Goal: Information Seeking & Learning: Learn about a topic

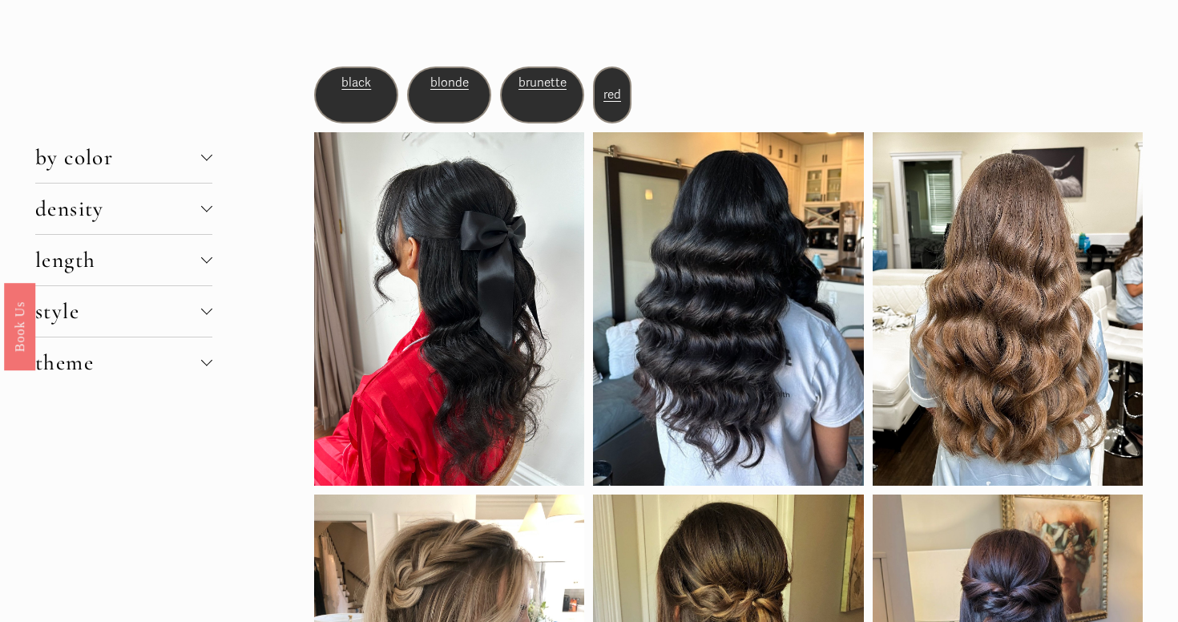
scroll to position [93, 0]
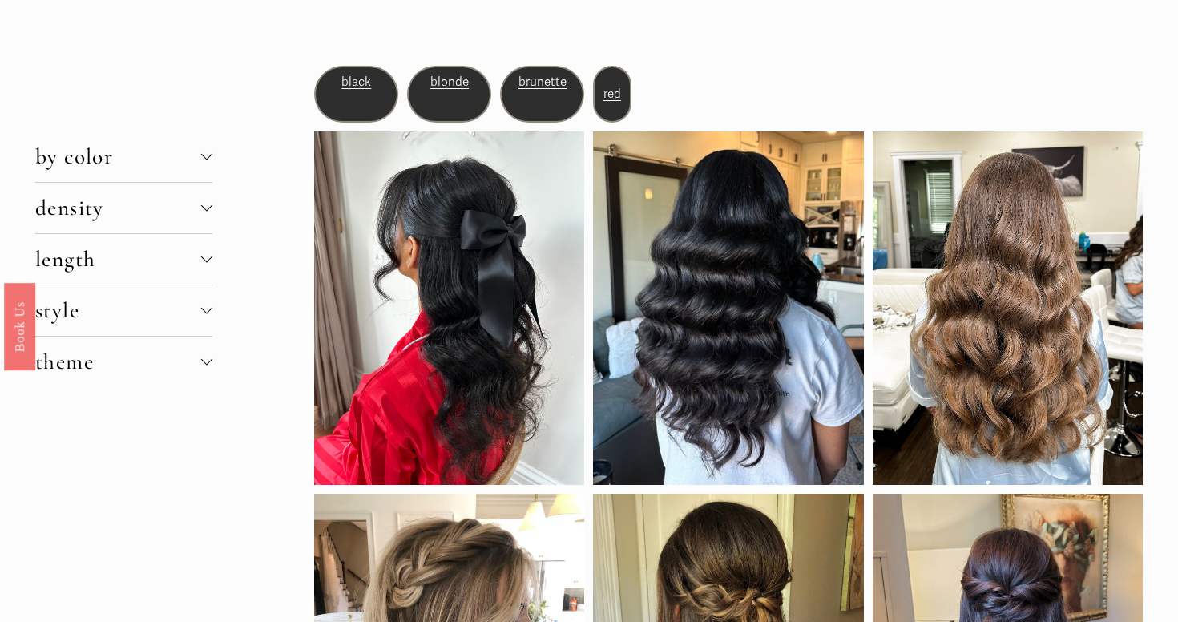
click at [171, 215] on span "density" at bounding box center [118, 208] width 166 height 26
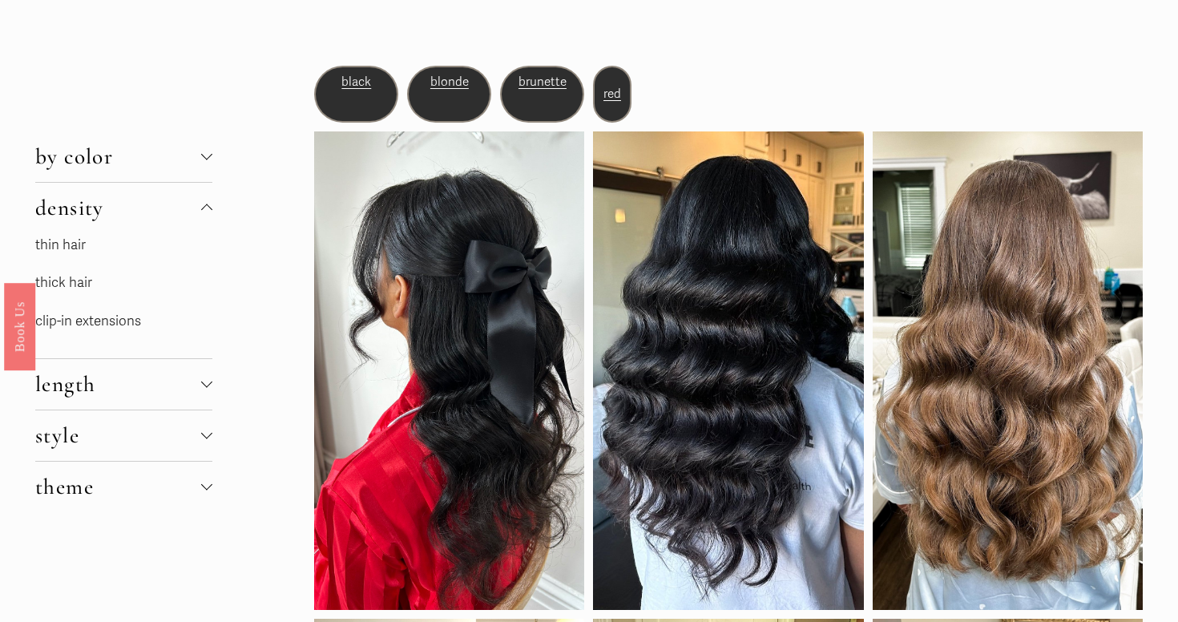
click at [79, 247] on link "thin hair" at bounding box center [60, 244] width 51 height 17
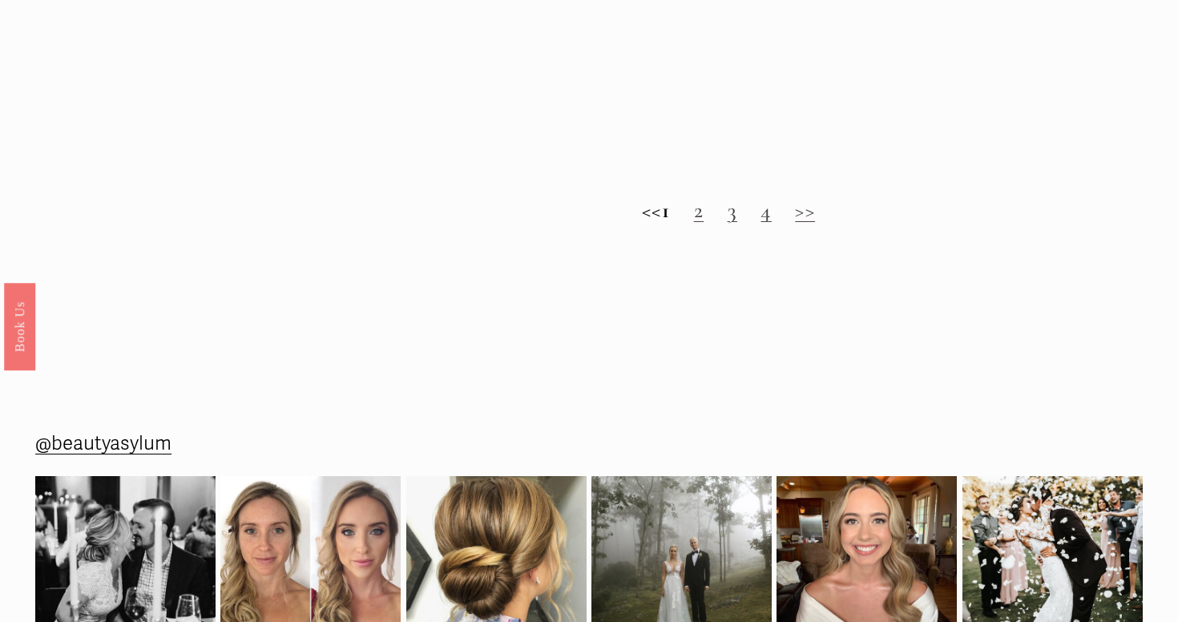
scroll to position [1763, 0]
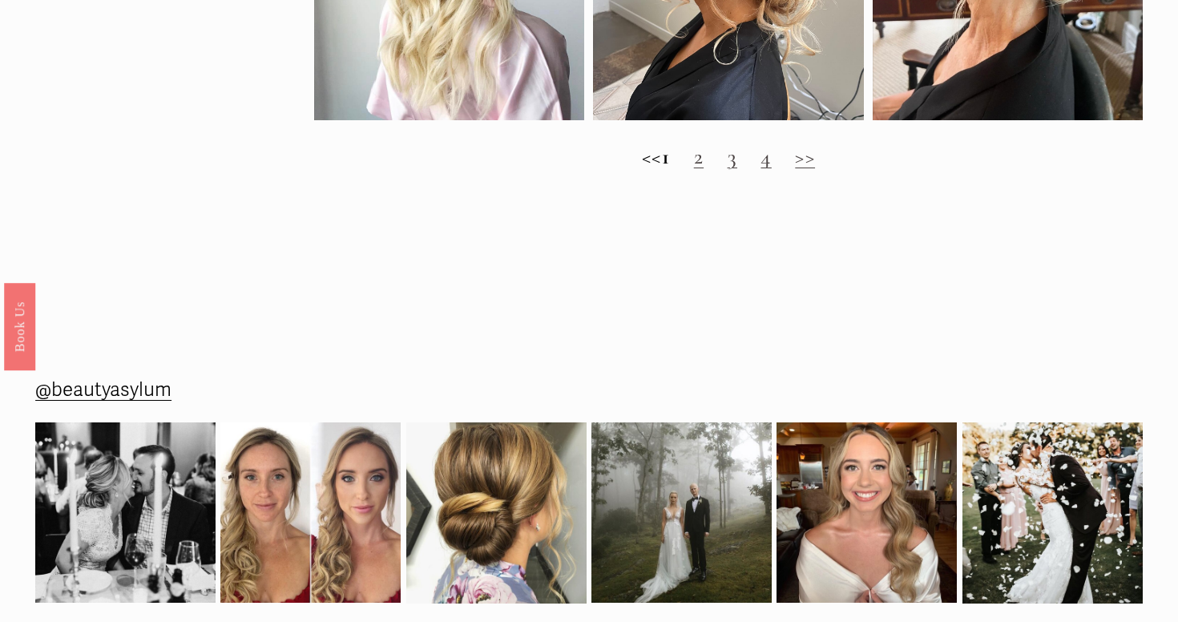
click at [704, 164] on link "2" at bounding box center [699, 157] width 10 height 26
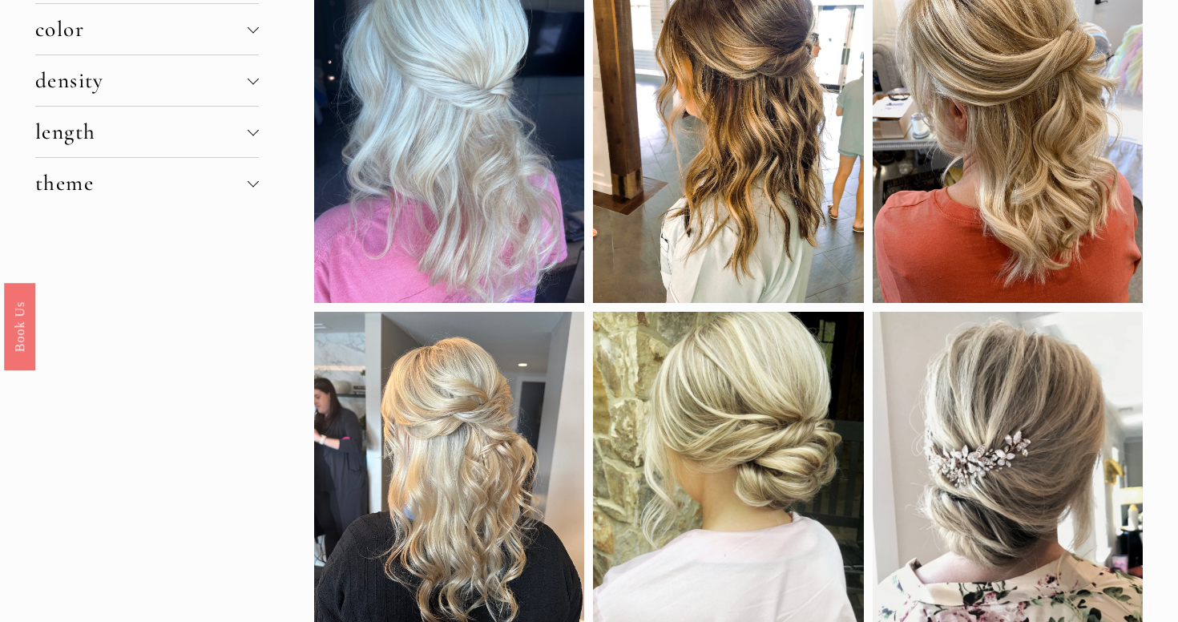
scroll to position [56, 0]
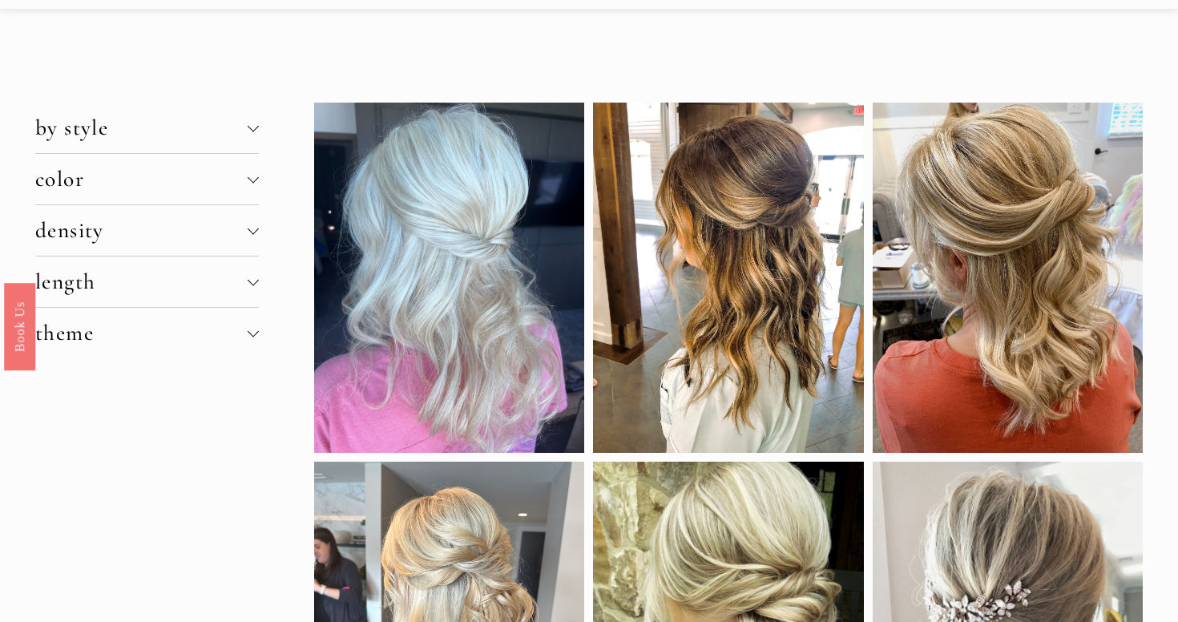
click at [232, 185] on span "color" at bounding box center [141, 179] width 212 height 26
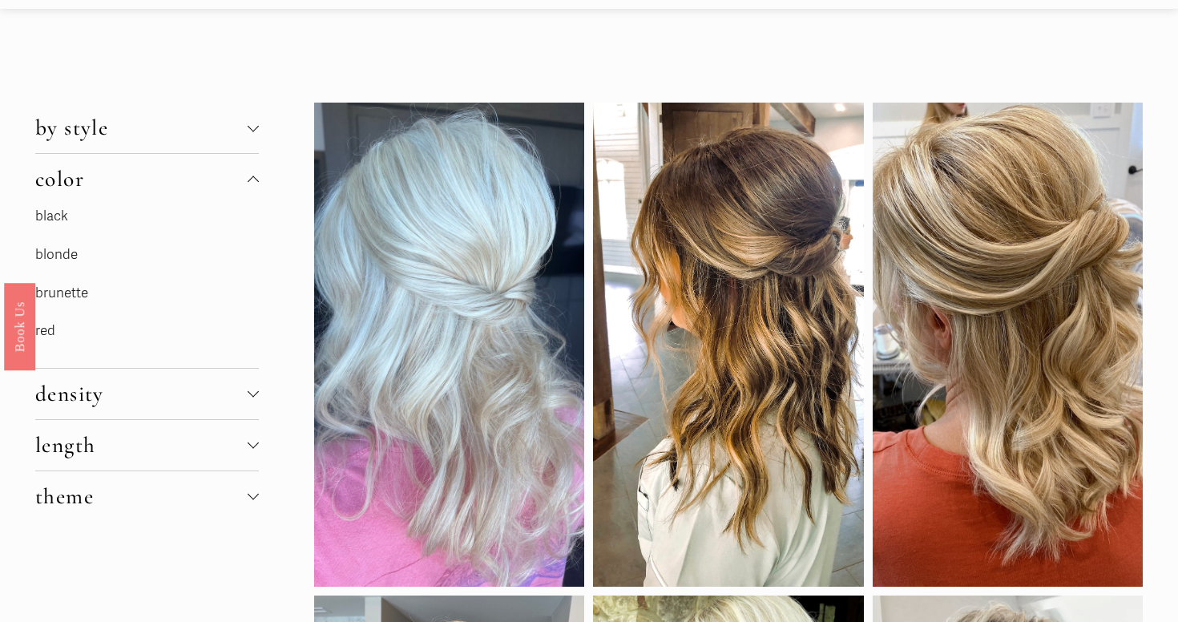
click at [51, 325] on link "red" at bounding box center [45, 330] width 20 height 17
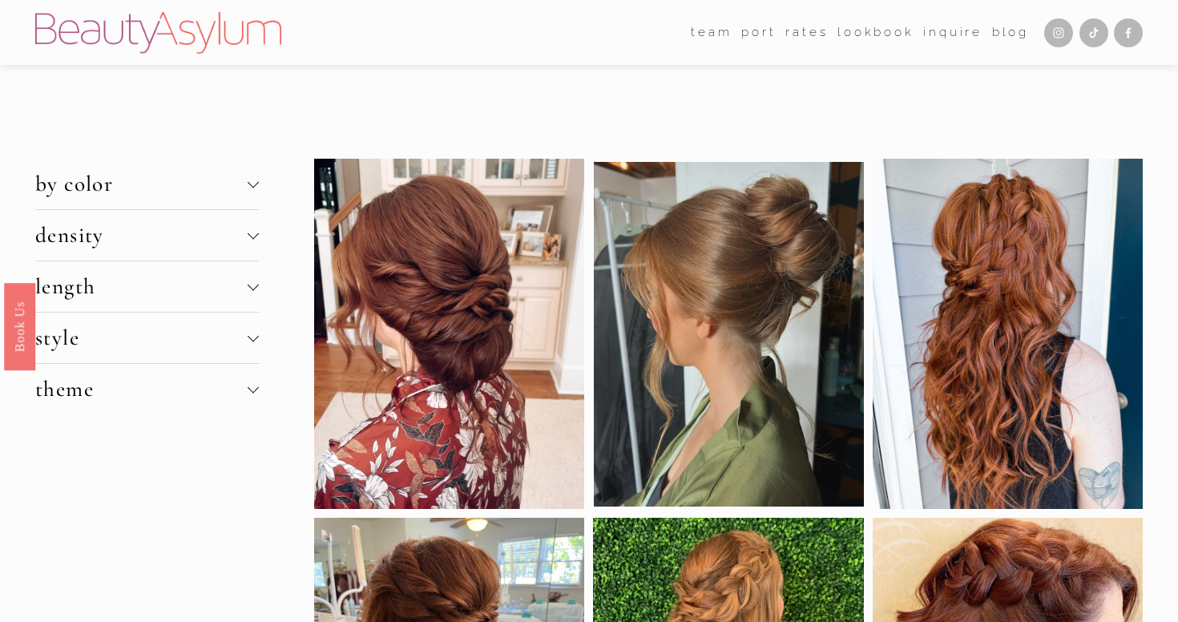
click at [121, 196] on span "by color" at bounding box center [141, 184] width 212 height 26
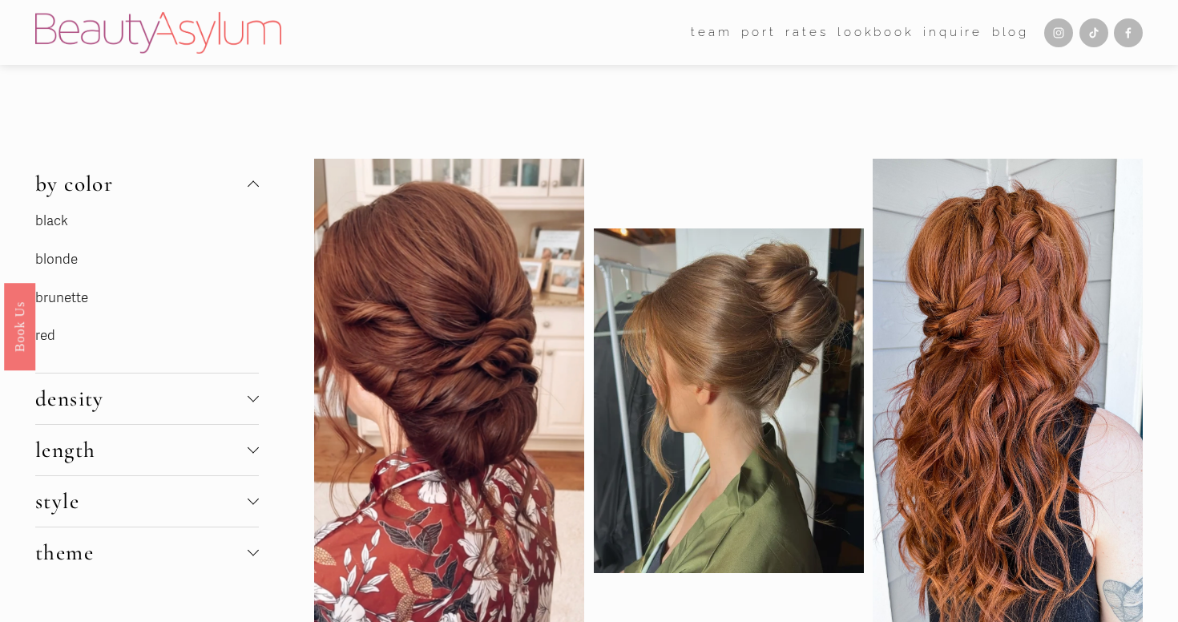
click at [114, 190] on span "by color" at bounding box center [141, 184] width 212 height 26
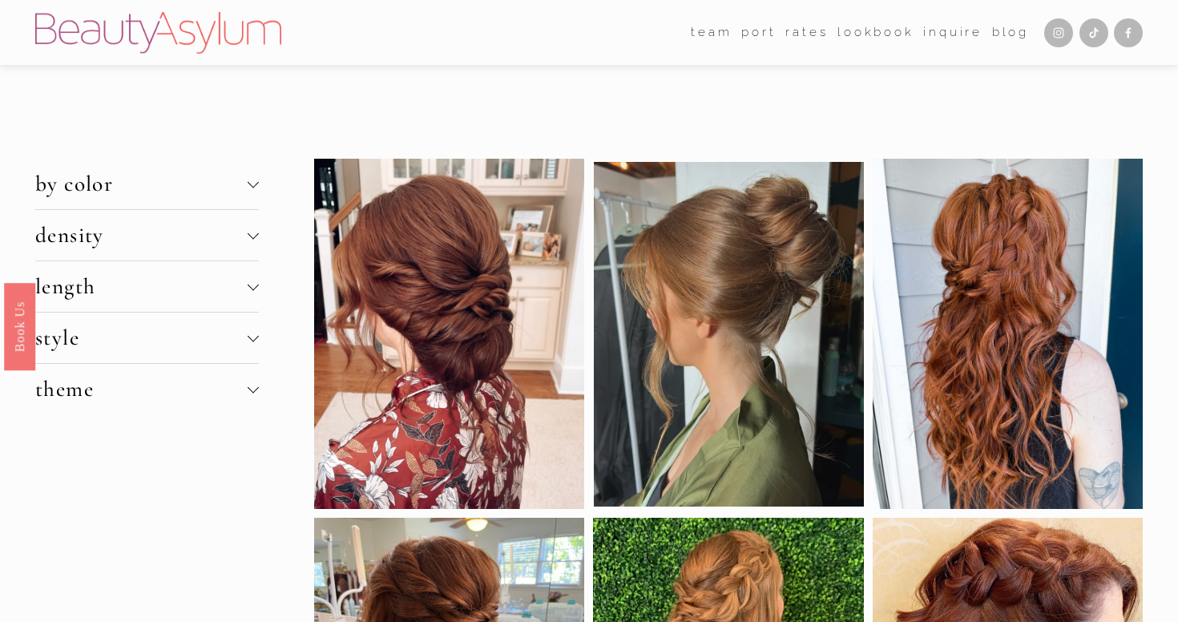
click at [132, 254] on button "density" at bounding box center [147, 235] width 224 height 51
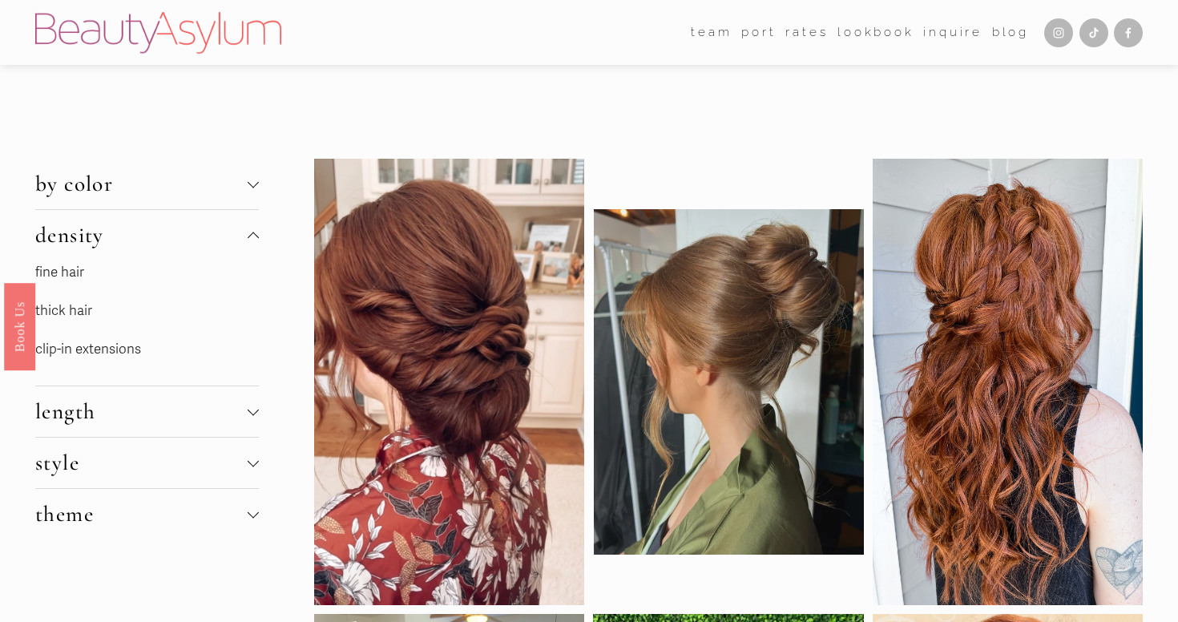
click at [69, 268] on link "fine hair" at bounding box center [59, 272] width 49 height 17
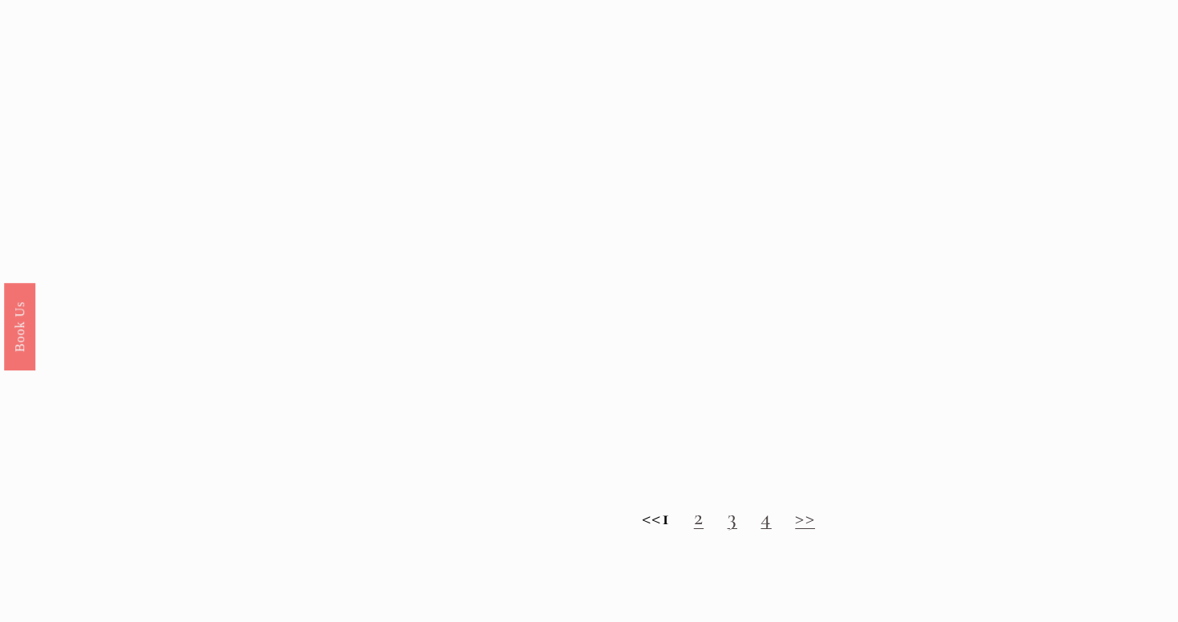
scroll to position [1407, 0]
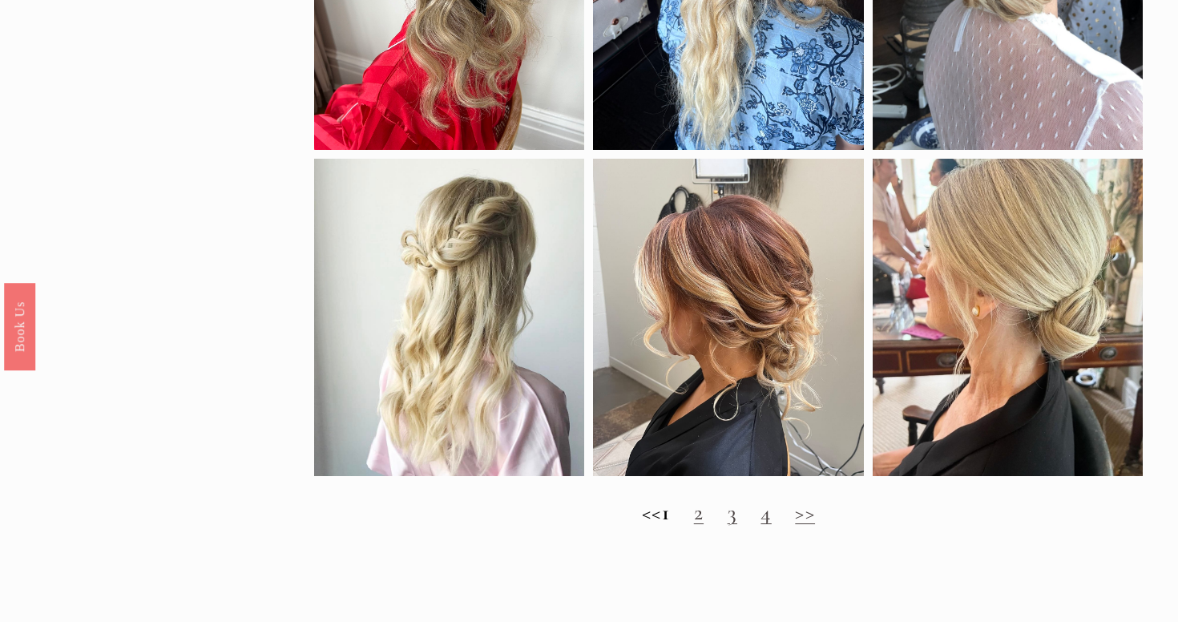
click at [704, 518] on link "2" at bounding box center [699, 512] width 10 height 26
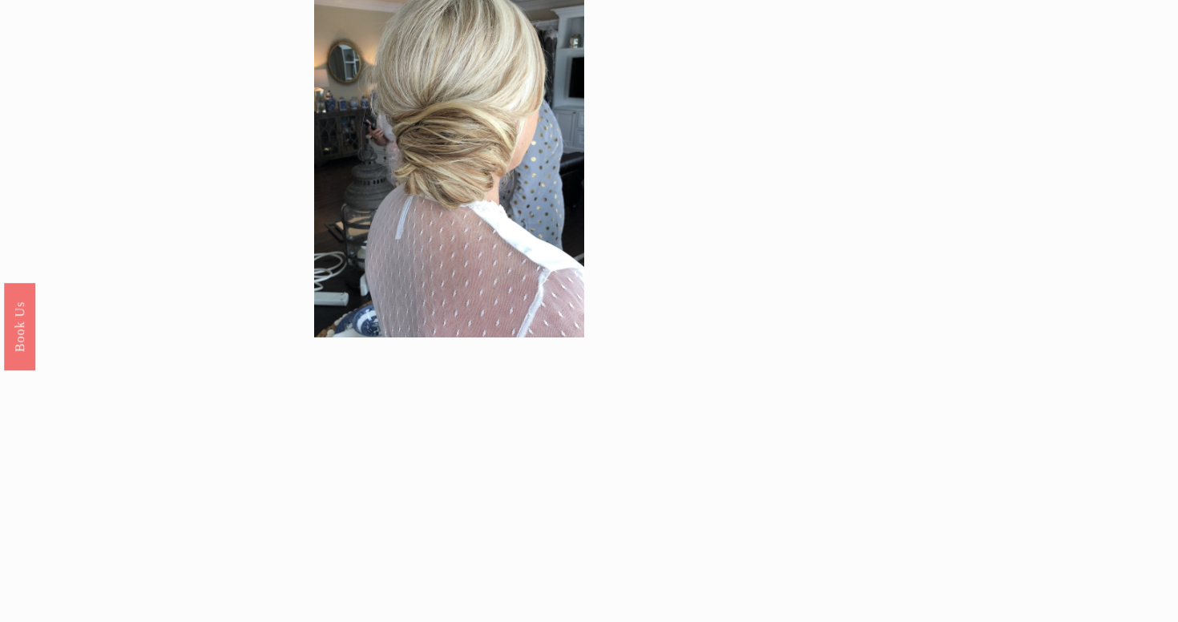
scroll to position [1425, 0]
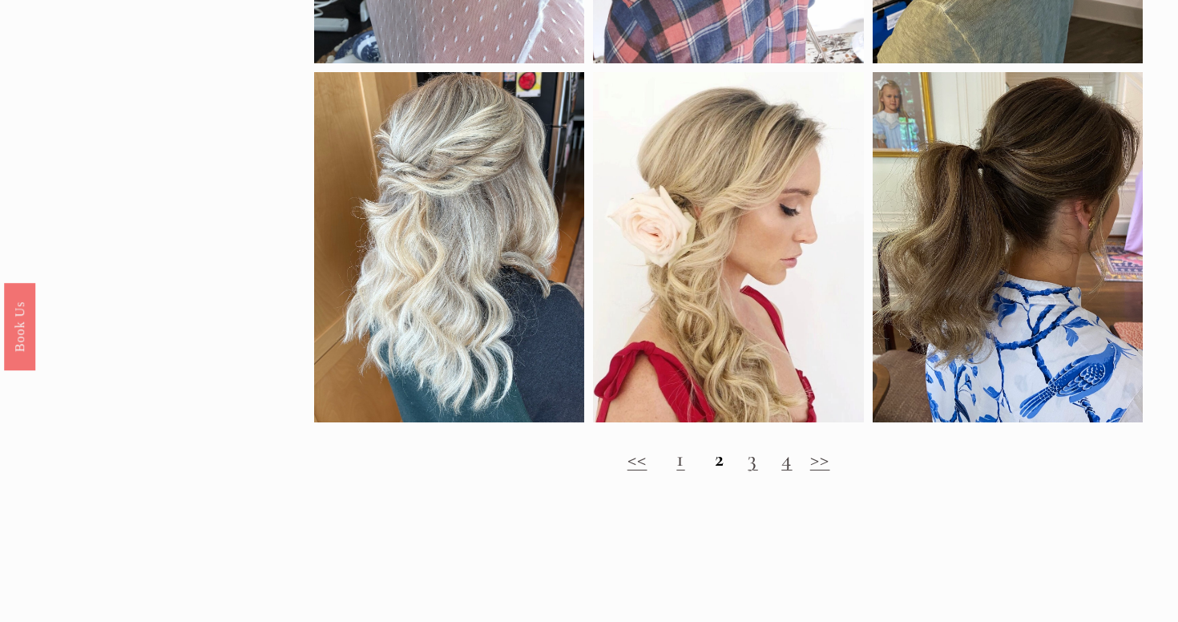
click at [720, 459] on strong "2" at bounding box center [720, 459] width 10 height 26
click at [753, 464] on link "3" at bounding box center [753, 459] width 10 height 26
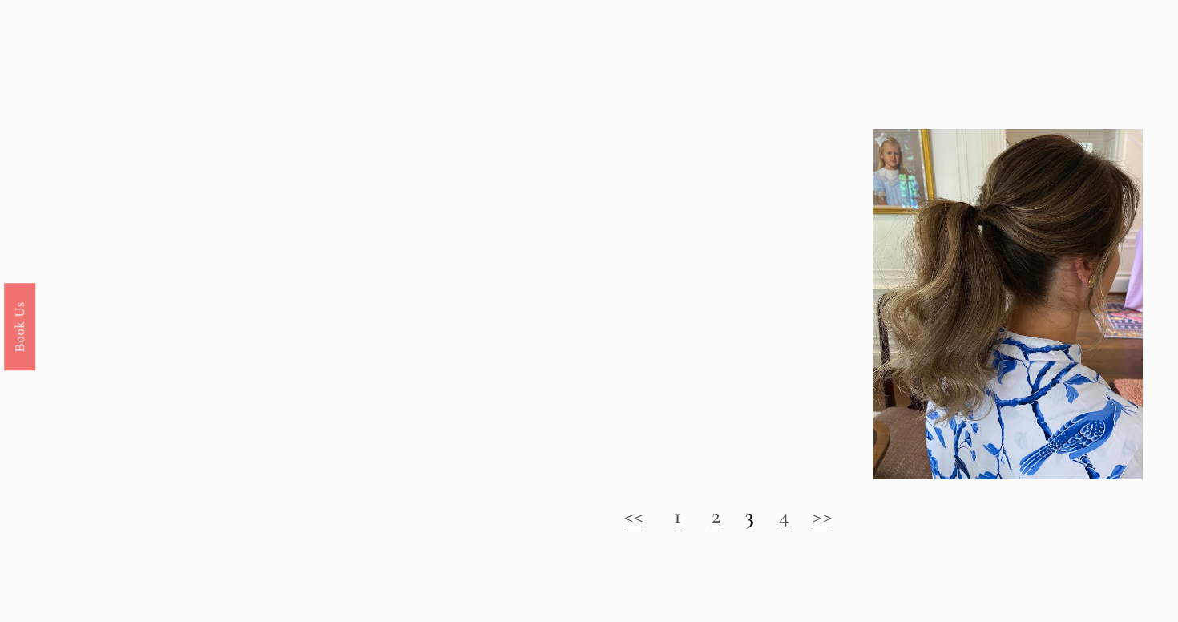
scroll to position [1445, 0]
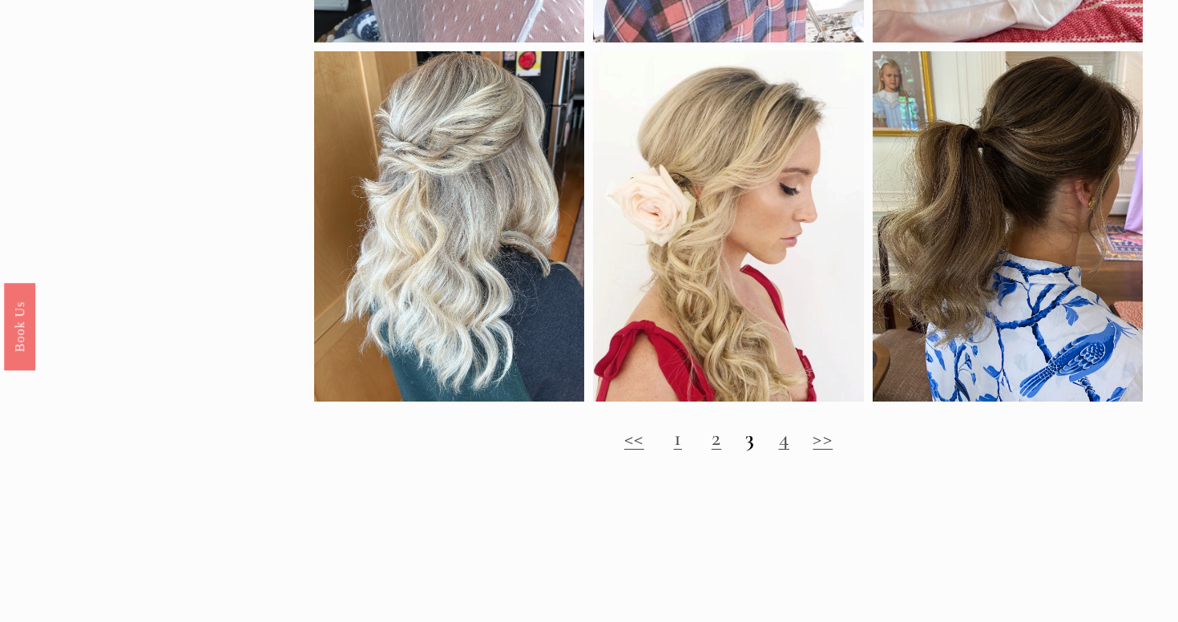
click at [788, 446] on link "4" at bounding box center [784, 438] width 10 height 26
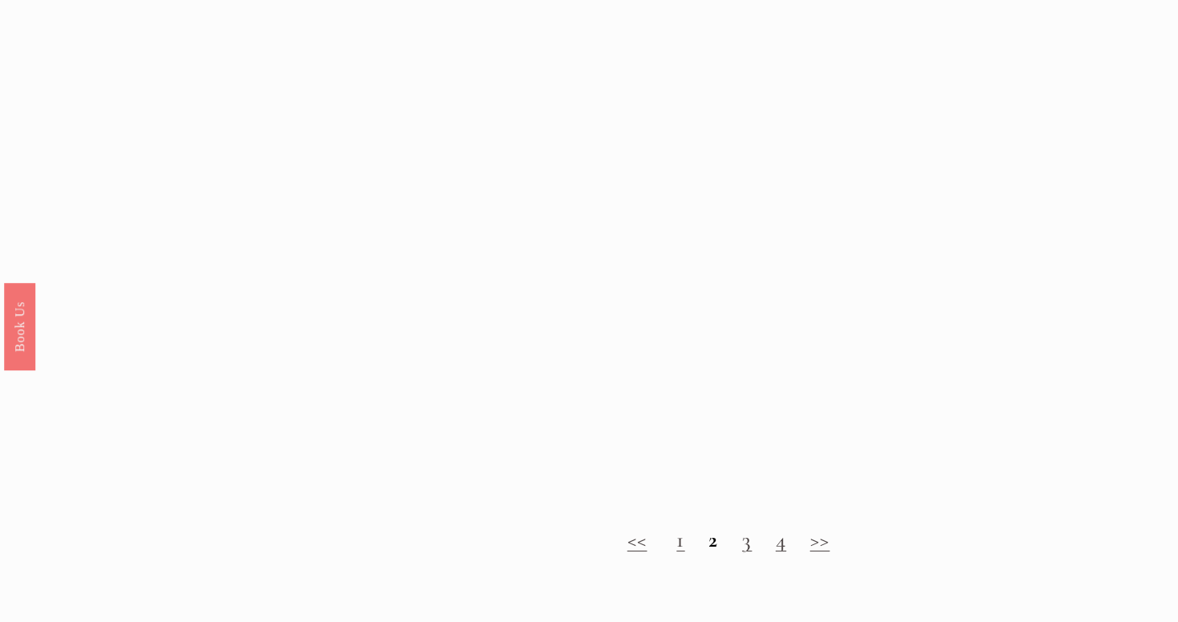
scroll to position [1538, 0]
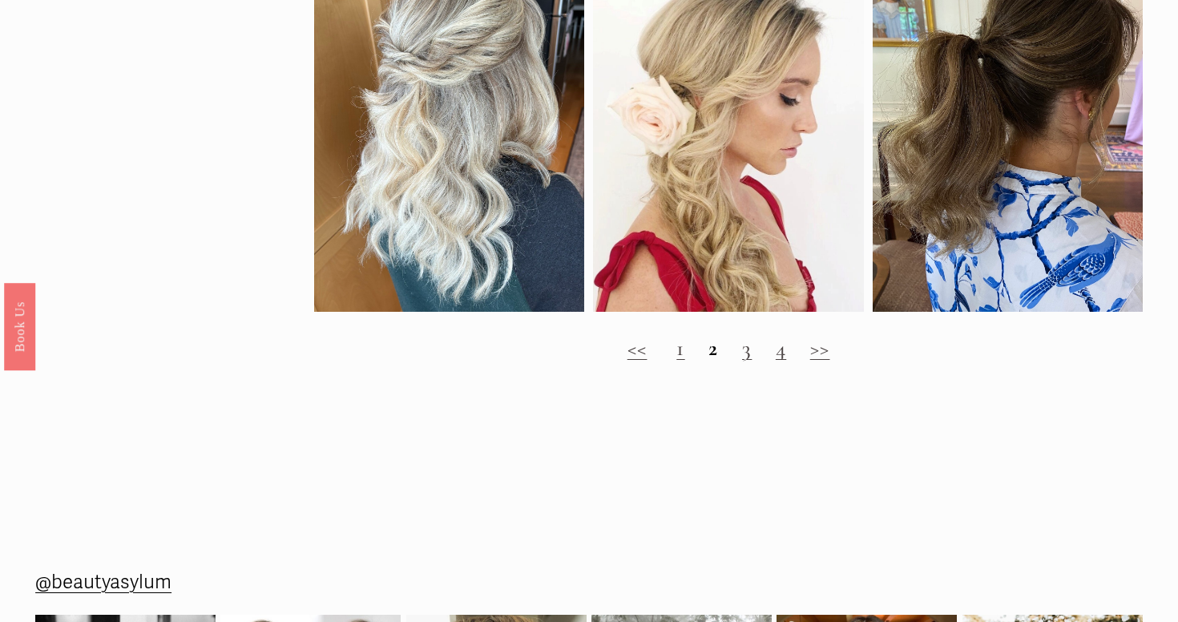
click at [684, 353] on h2 "<< 1 2 3 4 >>" at bounding box center [728, 349] width 829 height 26
click at [678, 354] on link "1" at bounding box center [681, 348] width 8 height 26
